Goal: Navigation & Orientation: Find specific page/section

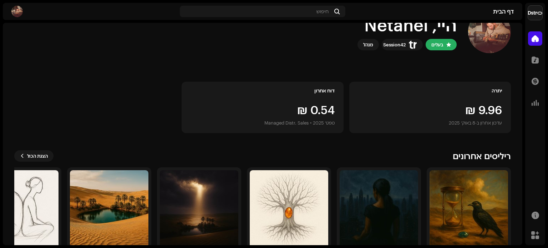
scroll to position [60, 0]
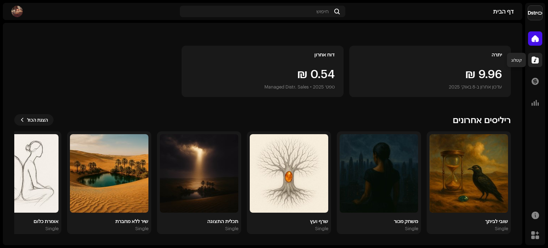
click at [536, 62] on span at bounding box center [534, 60] width 7 height 6
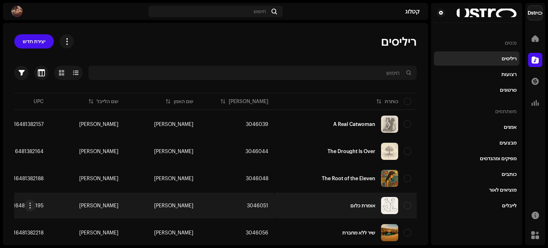
scroll to position [39, 0]
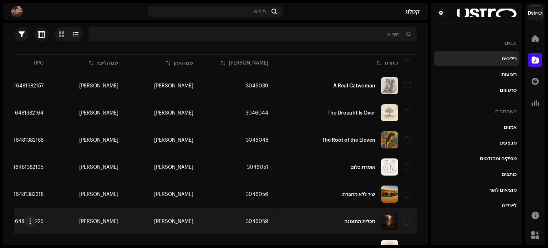
click at [350, 213] on div "תכלית התצוגה" at bounding box center [345, 221] width 131 height 17
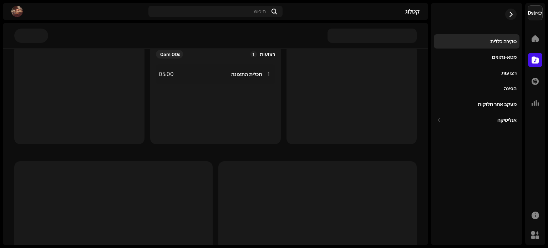
scroll to position [63, 0]
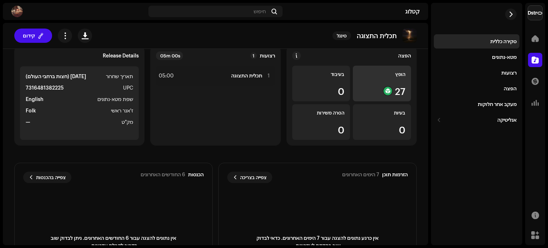
click at [393, 86] on div "27" at bounding box center [381, 90] width 47 height 9
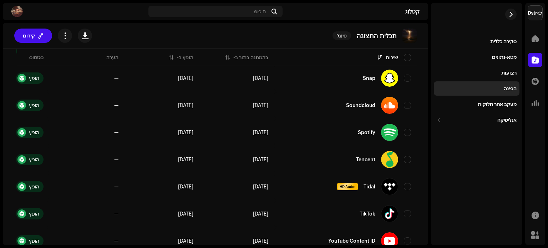
scroll to position [636, 0]
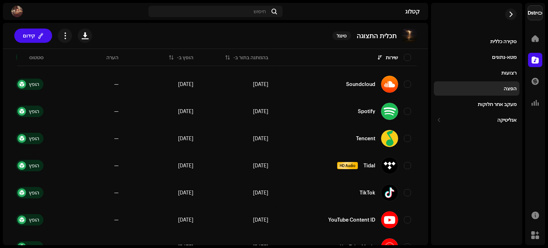
click at [495, 112] on div "סקירה כללית מטא-נתונים רצועות הפצה מעקב אחר חלוקות אנליטיקה צריכה מעורבות הכנסו…" at bounding box center [477, 80] width 86 height 93
click at [495, 108] on div "מעקב אחר חלוקות" at bounding box center [477, 104] width 86 height 14
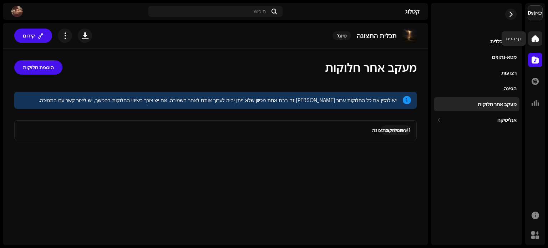
click at [535, 39] on span at bounding box center [534, 39] width 7 height 6
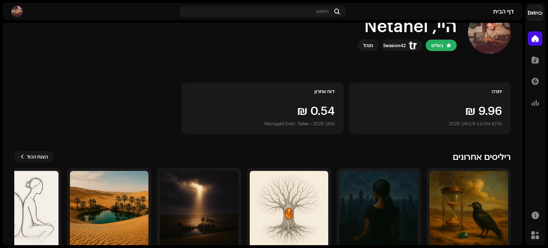
scroll to position [36, 0]
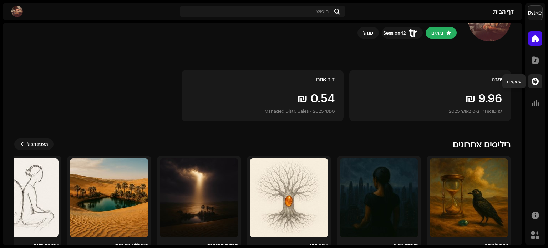
click at [533, 80] on span at bounding box center [534, 81] width 7 height 6
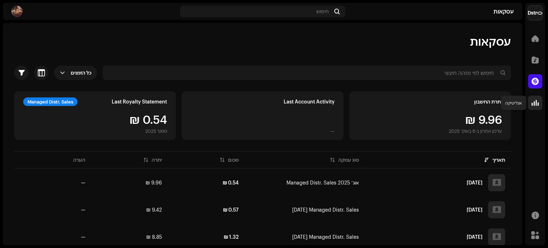
click at [534, 101] on span at bounding box center [534, 103] width 7 height 6
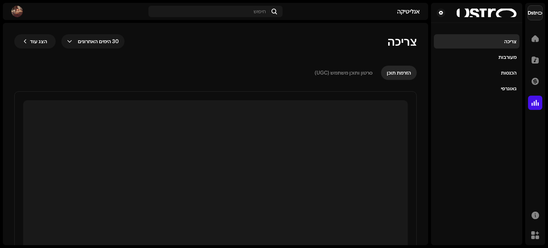
click at [534, 101] on span at bounding box center [534, 103] width 7 height 6
click at [538, 39] on span at bounding box center [534, 39] width 7 height 6
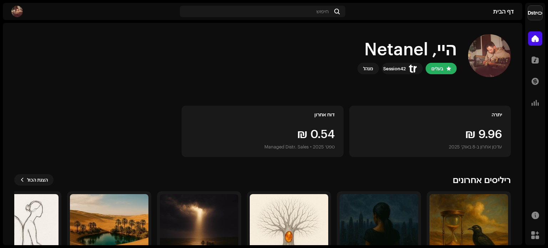
click at [12, 11] on img at bounding box center [16, 11] width 11 height 11
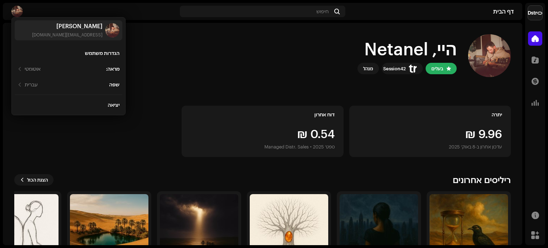
click at [12, 11] on img at bounding box center [16, 11] width 11 height 11
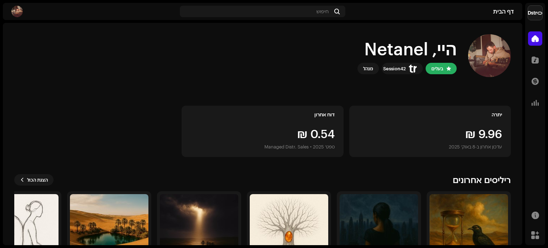
click at [539, 11] on img at bounding box center [535, 13] width 14 height 14
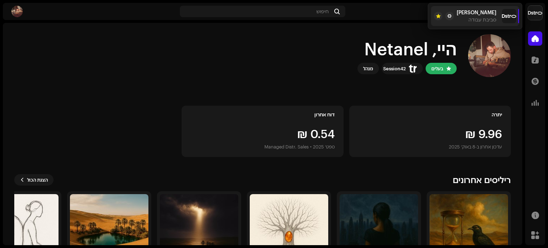
click at [539, 11] on img at bounding box center [535, 13] width 14 height 14
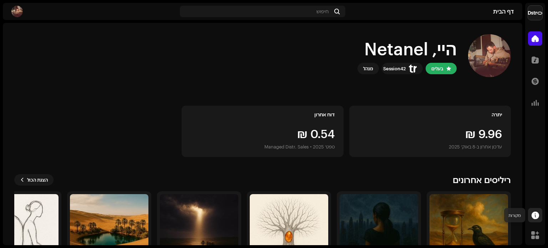
click at [535, 215] on span at bounding box center [534, 215] width 7 height 6
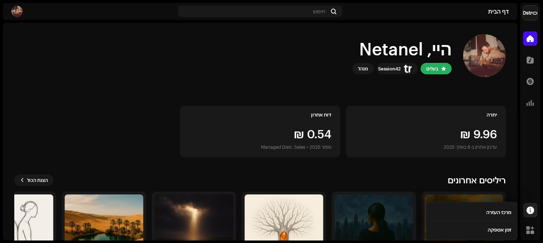
click at [535, 215] on div at bounding box center [530, 210] width 14 height 14
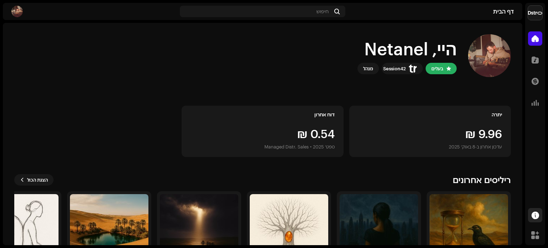
click at [535, 215] on span at bounding box center [534, 215] width 7 height 6
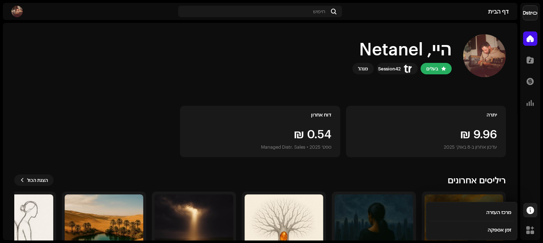
click at [535, 215] on div at bounding box center [530, 210] width 14 height 14
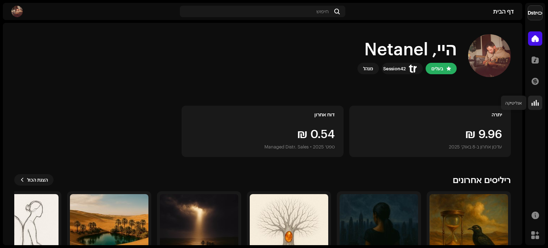
click at [536, 105] on span at bounding box center [534, 103] width 7 height 6
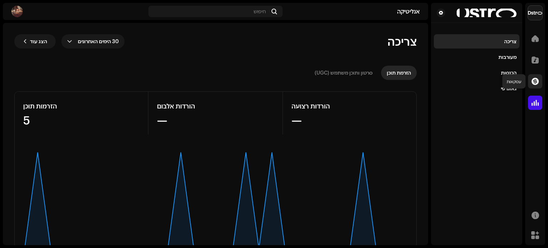
click at [538, 80] on span at bounding box center [534, 81] width 7 height 6
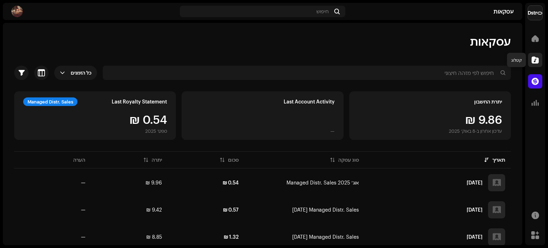
click at [538, 59] on span at bounding box center [534, 60] width 7 height 6
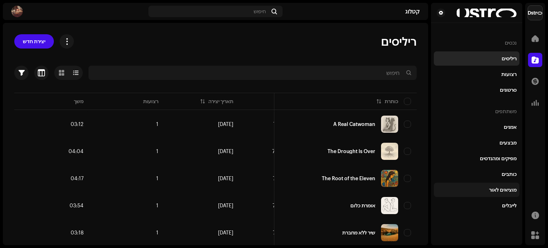
click at [505, 188] on div "מוציאים לאור" at bounding box center [502, 190] width 27 height 6
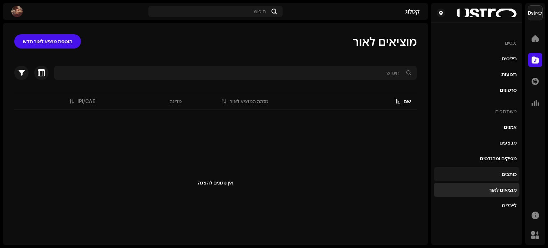
click at [508, 174] on div "כותבים" at bounding box center [509, 174] width 15 height 6
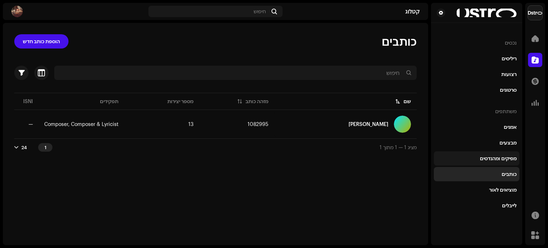
click at [514, 156] on div "מפיקים ומהנדסים" at bounding box center [498, 159] width 37 height 6
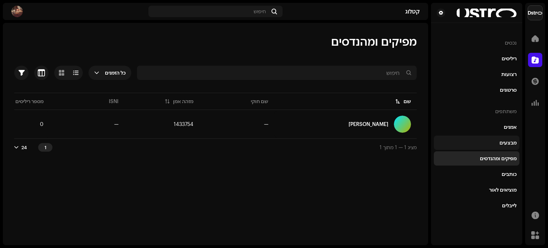
click at [516, 144] on div "מבצעים" at bounding box center [507, 143] width 17 height 6
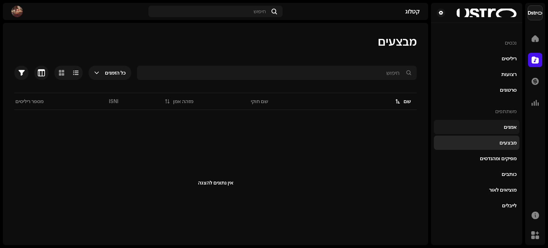
click at [513, 128] on div "אמנים" at bounding box center [510, 127] width 13 height 6
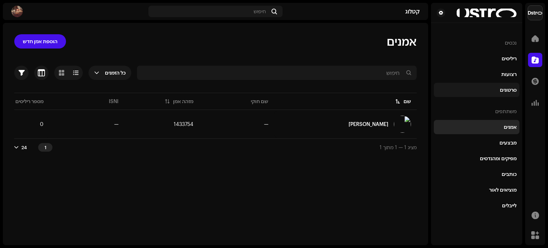
click at [494, 88] on div "סרטונים" at bounding box center [477, 90] width 80 height 6
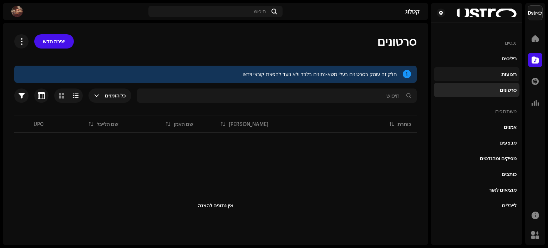
click at [500, 75] on div "רצועות" at bounding box center [477, 74] width 80 height 6
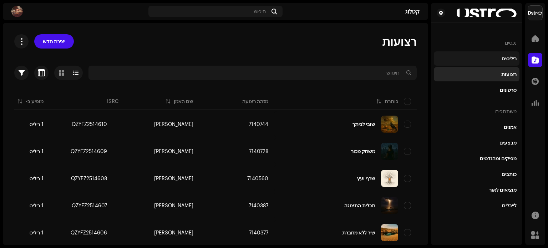
click at [507, 57] on div "ריליסים" at bounding box center [509, 59] width 15 height 6
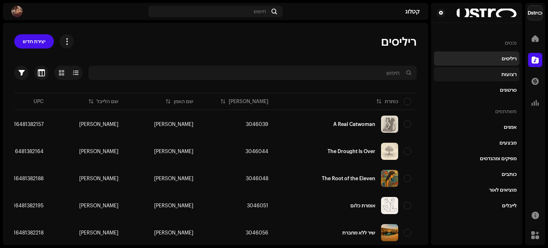
click at [509, 76] on div "רצועות" at bounding box center [508, 74] width 15 height 6
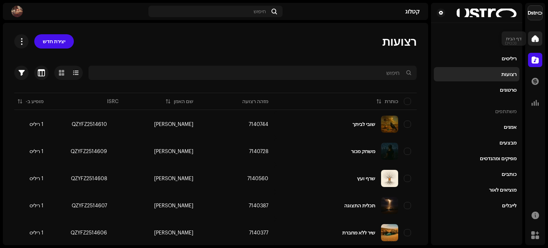
click at [538, 41] on span at bounding box center [534, 39] width 7 height 6
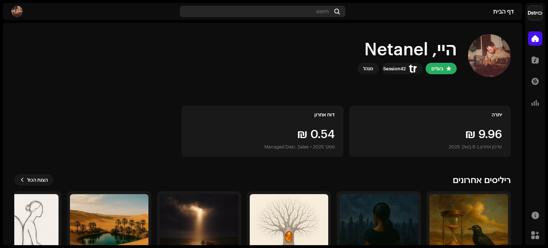
click at [312, 11] on div "חיפוש" at bounding box center [263, 11] width 166 height 11
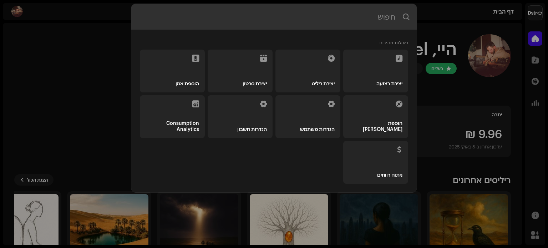
paste input "[DOMAIN_NAME]"
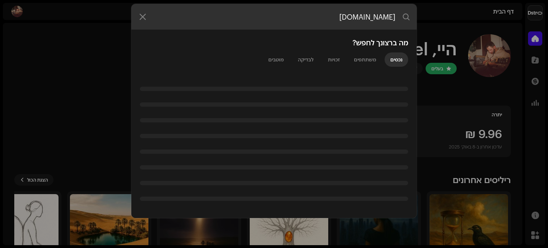
type input "[DOMAIN_NAME]"
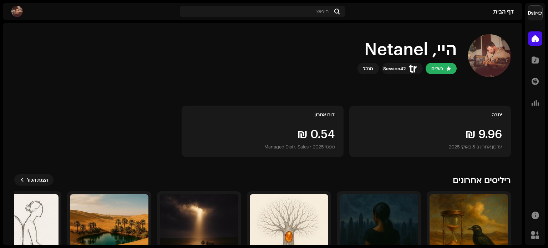
click at [487, 53] on img at bounding box center [489, 55] width 43 height 43
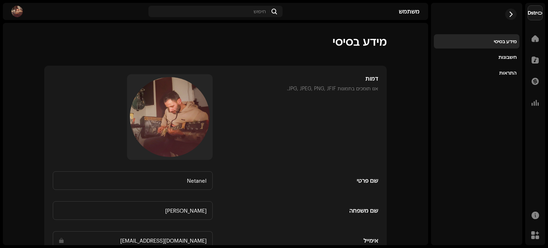
click at [486, 65] on div "מידע בסיסי חשבונות התראות" at bounding box center [477, 57] width 86 height 46
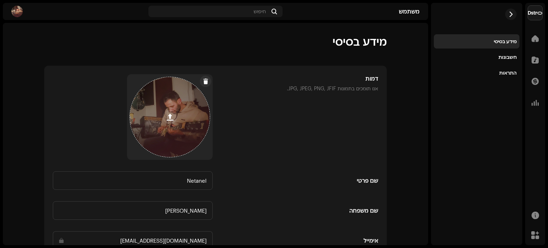
click at [177, 116] on button at bounding box center [170, 117] width 14 height 14
